Goal: Book appointment/travel/reservation

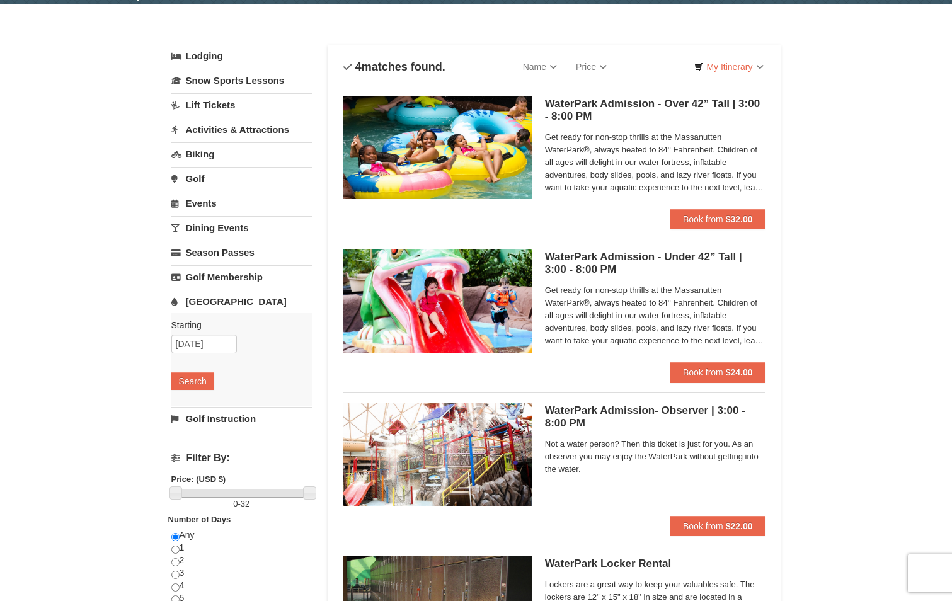
scroll to position [63, 0]
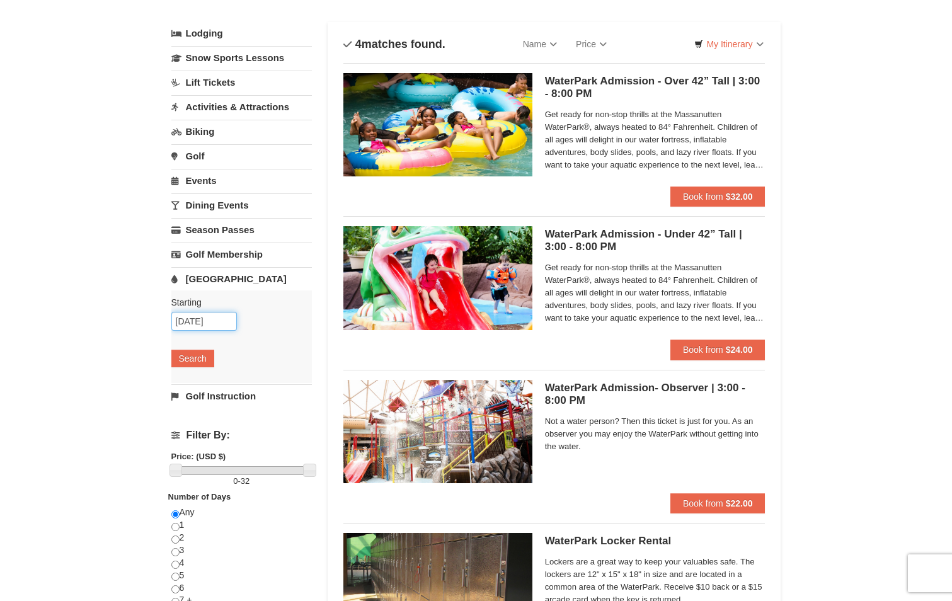
click at [188, 322] on input "11/03/2025" at bounding box center [204, 321] width 66 height 19
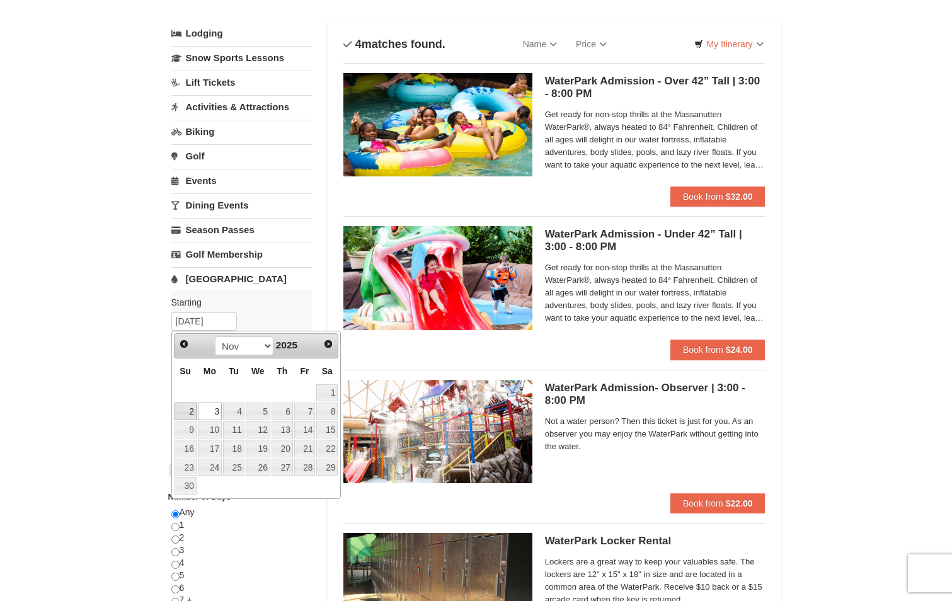
click at [191, 406] on link "2" at bounding box center [185, 411] width 22 height 18
type input "[DATE]"
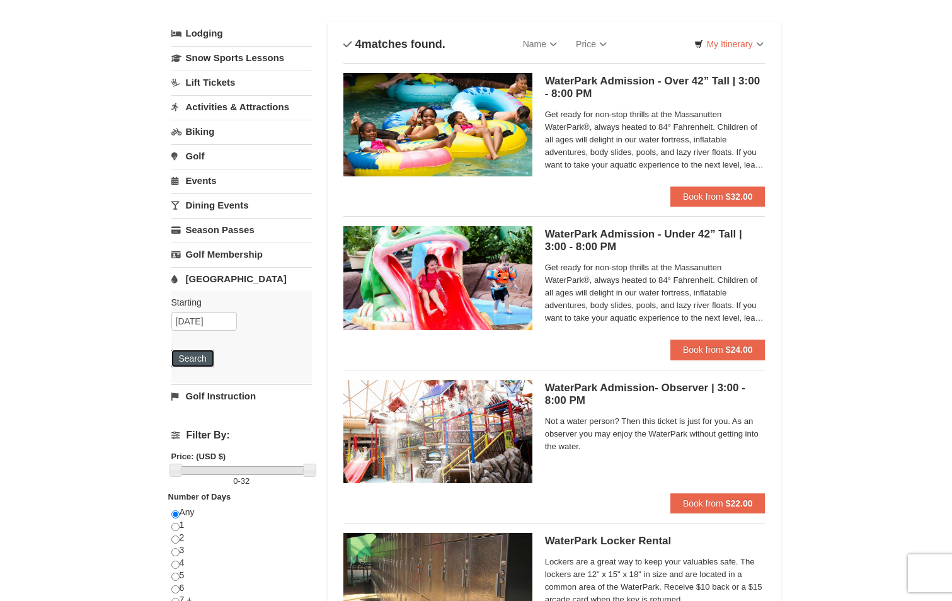
click at [204, 360] on button "Search" at bounding box center [192, 359] width 43 height 18
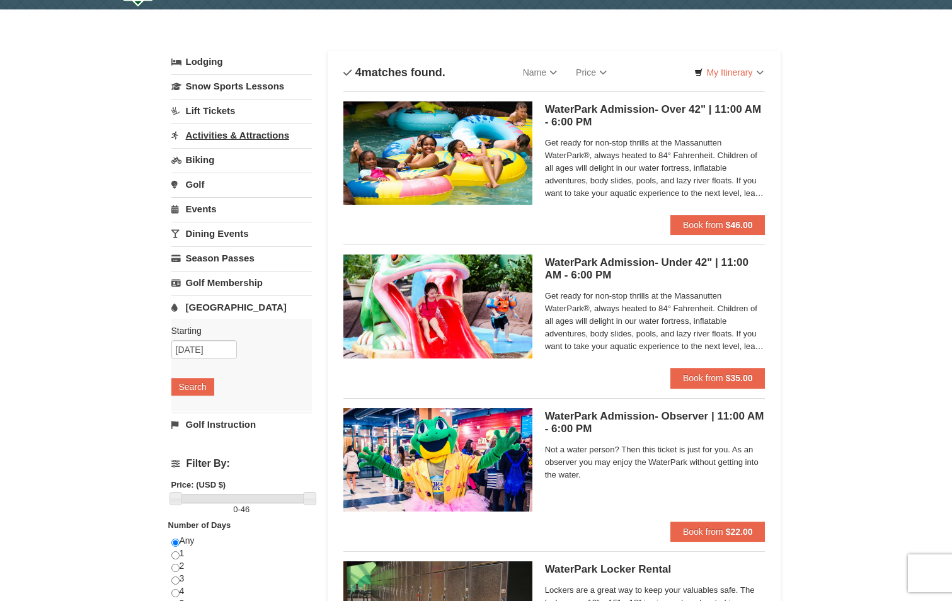
scroll to position [63, 0]
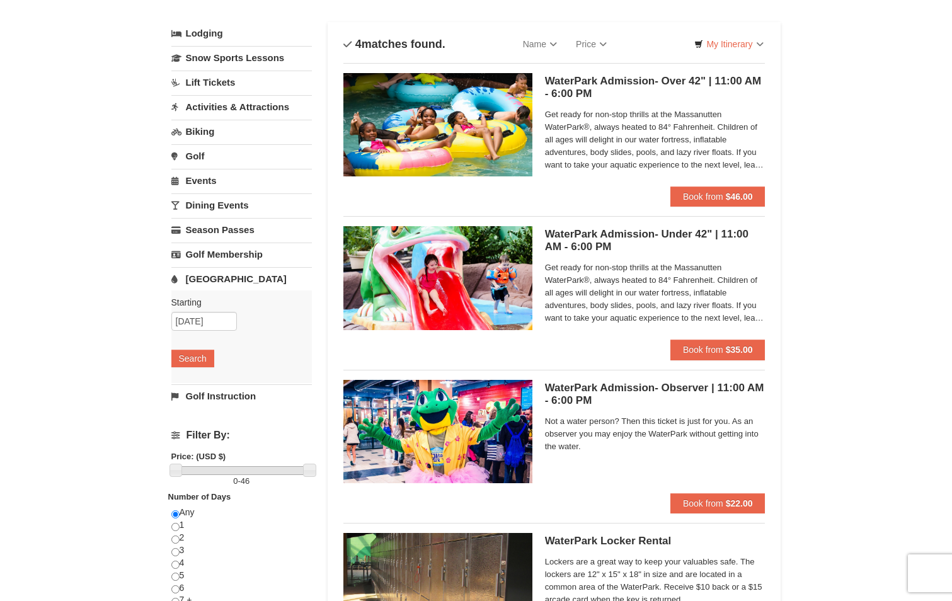
click at [209, 101] on link "Activities & Attractions" at bounding box center [241, 106] width 140 height 23
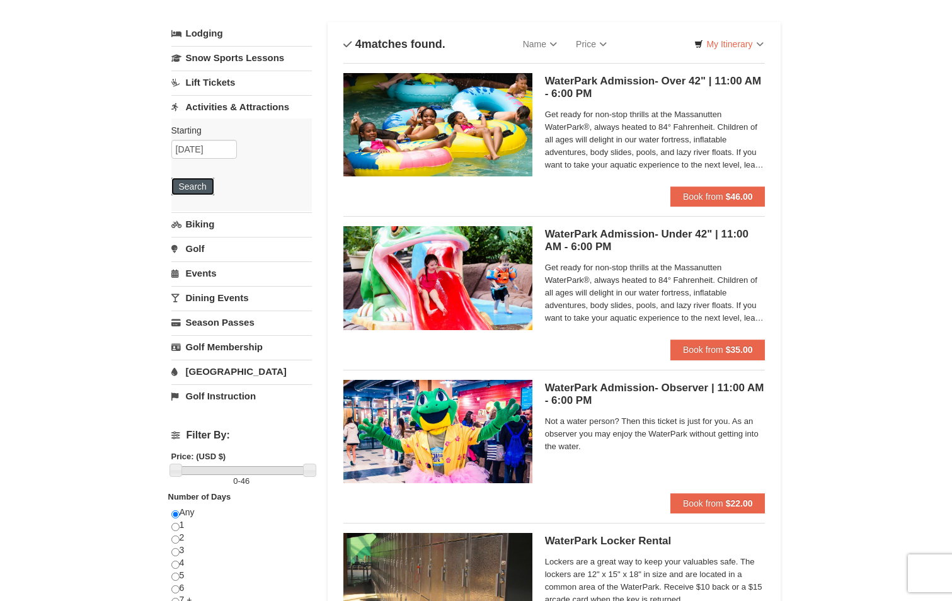
click at [191, 180] on button "Search" at bounding box center [192, 187] width 43 height 18
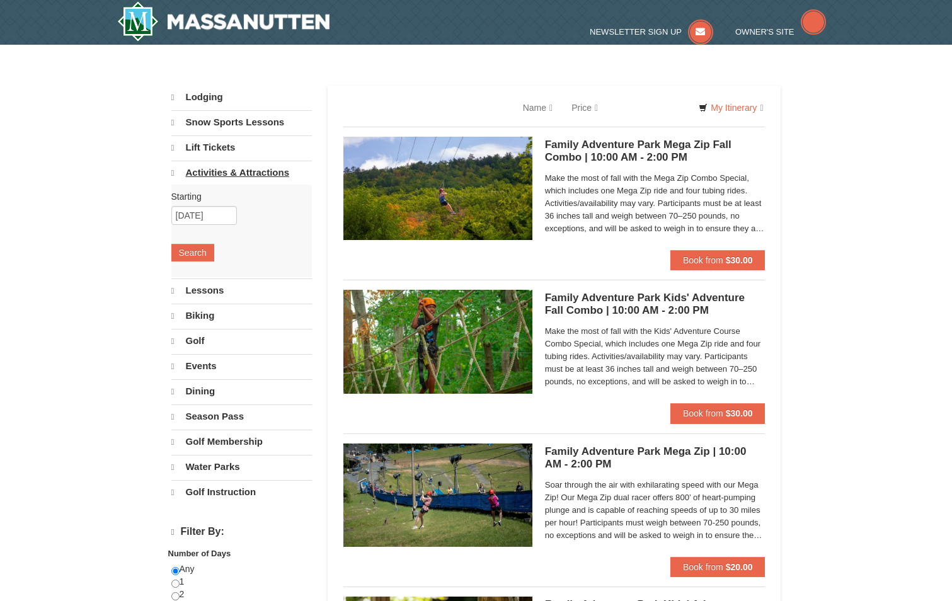
select select "9"
